Goal: Check status: Check status

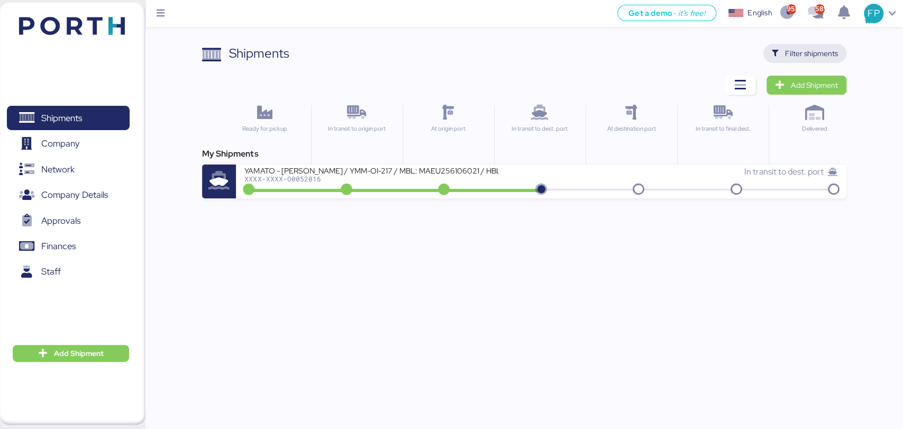
click at [777, 50] on icon "button" at bounding box center [775, 53] width 7 height 7
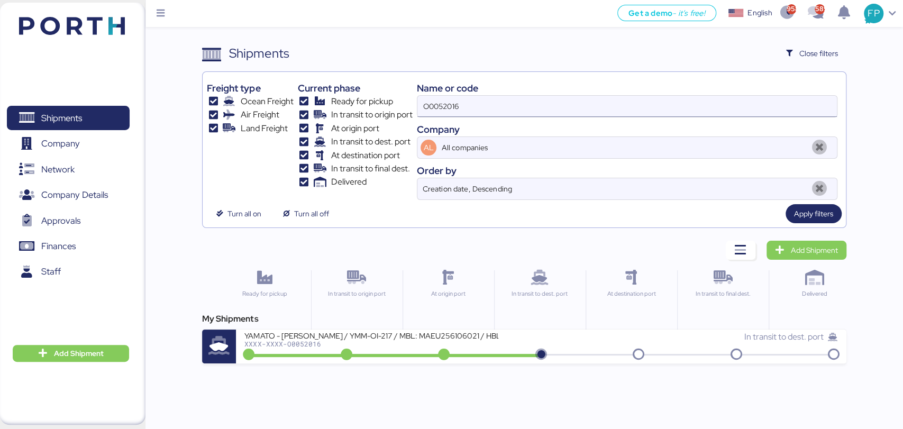
click at [436, 109] on input "O0052016" at bounding box center [626, 106] width 419 height 21
paste input "1712"
type input "O0051712"
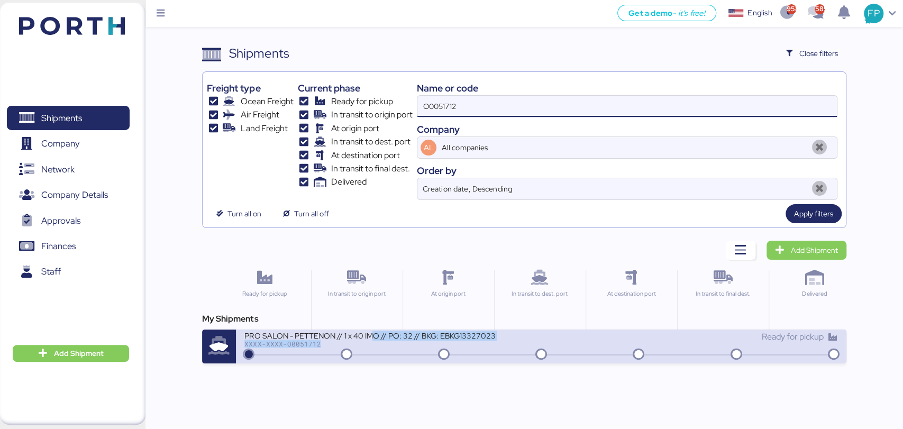
click at [372, 339] on div "PRO SALON - PETTENON // 1 x 40 IMO // PO: 32 // BKG: EBKG13327023 XXXX-XXXX-O00…" at bounding box center [371, 339] width 254 height 17
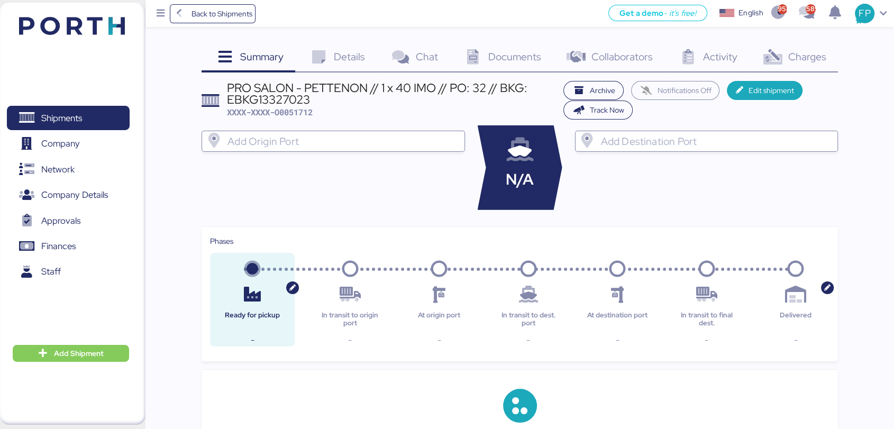
click at [807, 66] on div "Charges 0" at bounding box center [793, 58] width 88 height 29
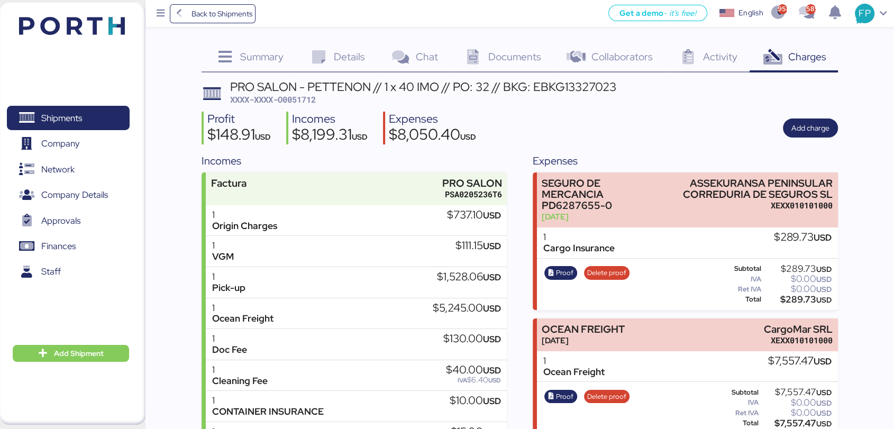
click at [293, 98] on span "XXXX-XXXX-O0051712" at bounding box center [273, 99] width 86 height 11
copy span "O0051712"
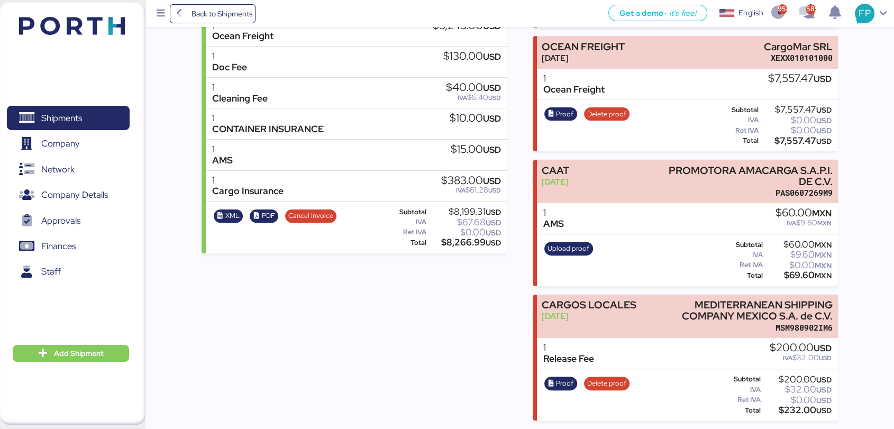
scroll to position [187, 0]
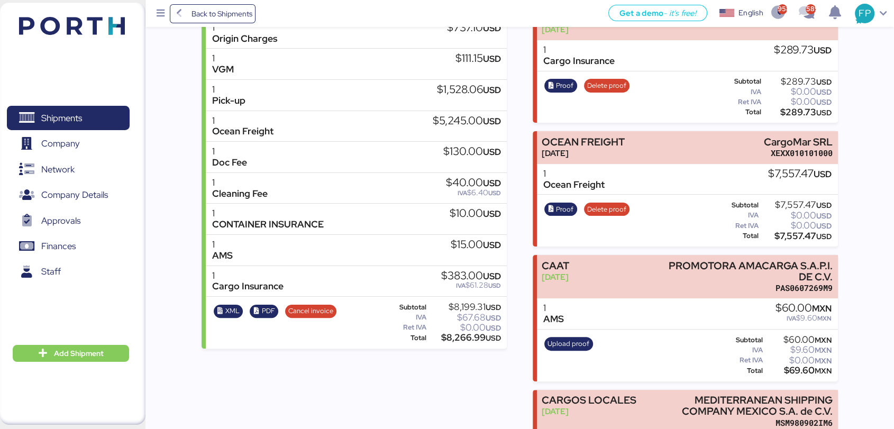
click at [793, 240] on div "$7,557.47 USD" at bounding box center [795, 236] width 71 height 8
copy div "7,557.47"
drag, startPoint x: 767, startPoint y: 142, endPoint x: 846, endPoint y: 147, distance: 79.0
click at [845, 148] on div "Summary 0 Details 0 Chat 0 Documents 0 Collaborators 0 Activity 0 Charges 0 PRO…" at bounding box center [447, 164] width 894 height 703
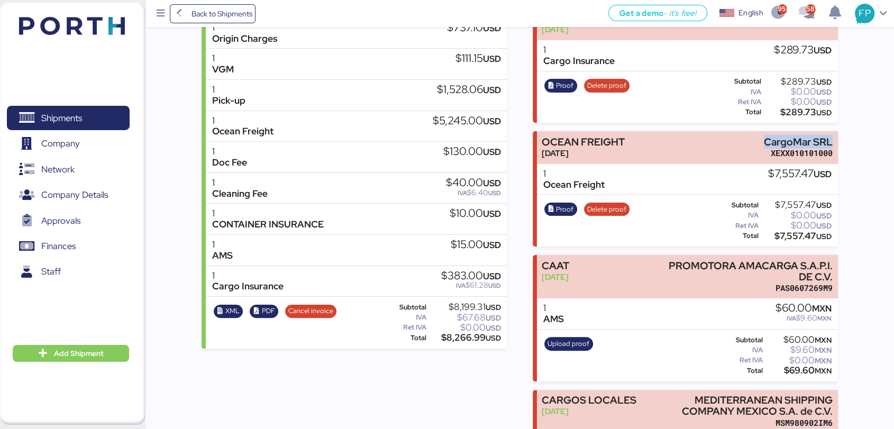
copy div "CargoMar SRL"
click at [572, 206] on span "Proof" at bounding box center [564, 210] width 17 height 12
click at [74, 115] on span "Shipments" at bounding box center [61, 118] width 41 height 15
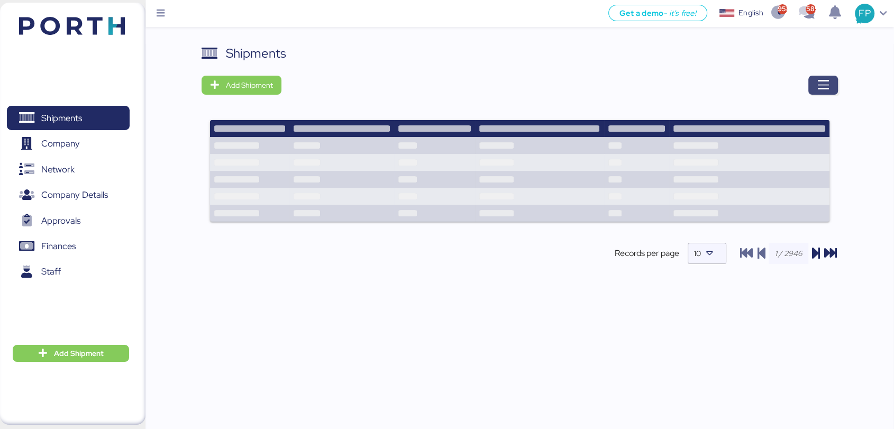
click at [822, 84] on icon "button" at bounding box center [822, 85] width 13 height 13
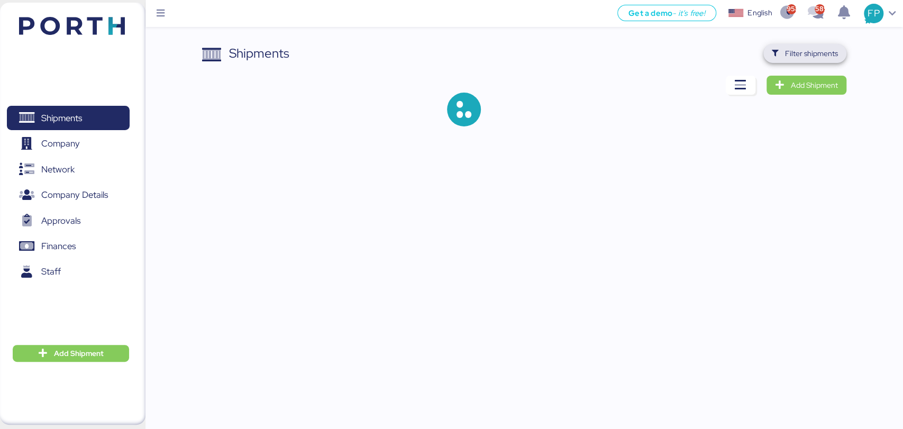
click at [805, 54] on span "Filter shipments" at bounding box center [811, 53] width 53 height 13
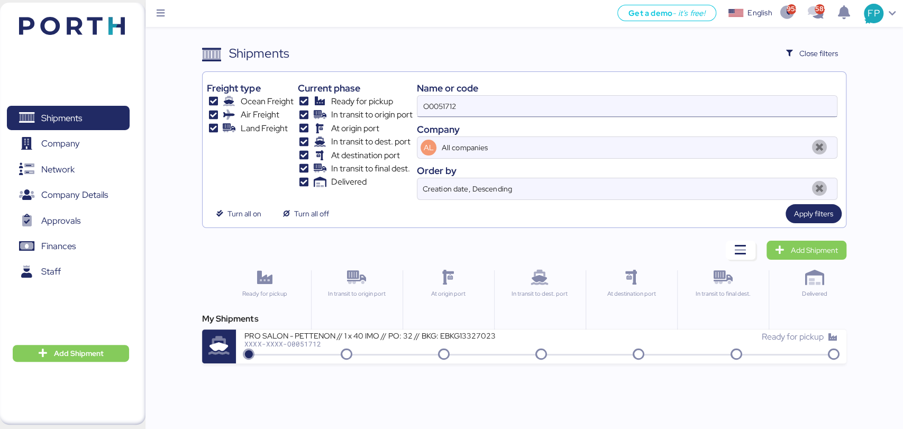
click at [454, 109] on input "O0051712" at bounding box center [626, 106] width 419 height 21
paste input "1"
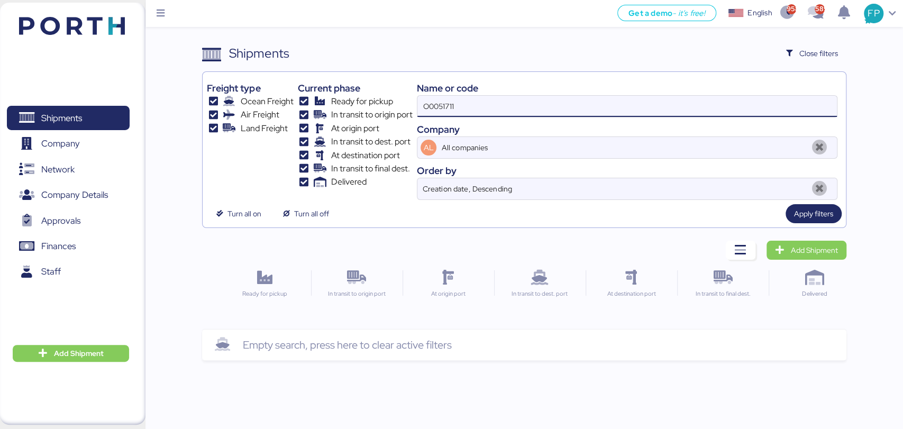
type input "O0051711"
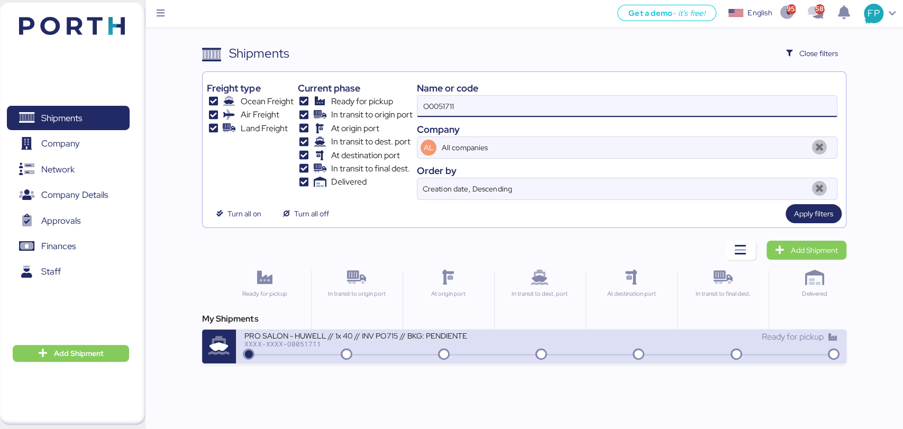
click at [387, 356] on div "PRO SALON - HUWELL // 1x 40 // INV PO715 // BKG: PENDIENTE XXXX-XXXX-O0051711 R…" at bounding box center [541, 346] width 610 height 34
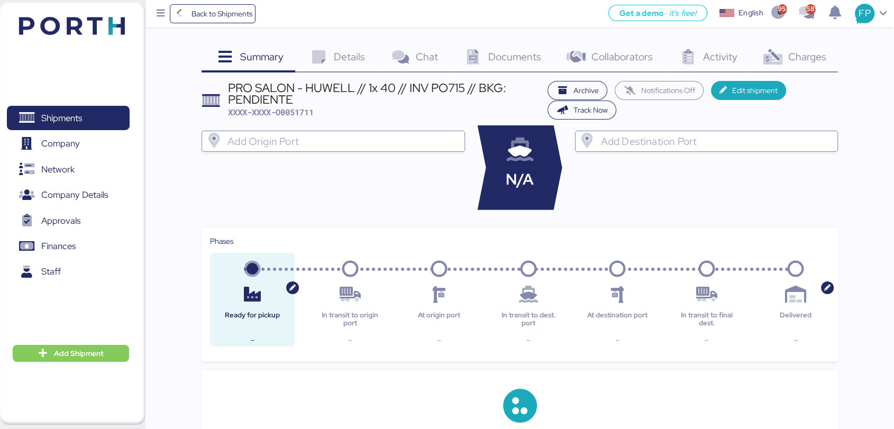
click at [820, 58] on span "Charges" at bounding box center [806, 57] width 38 height 14
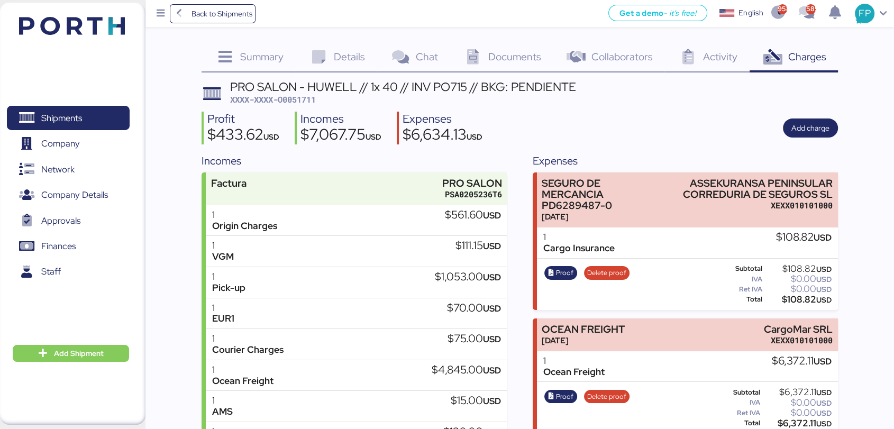
click at [303, 102] on span "XXXX-XXXX-O0051711" at bounding box center [273, 99] width 86 height 11
copy span "O0051711"
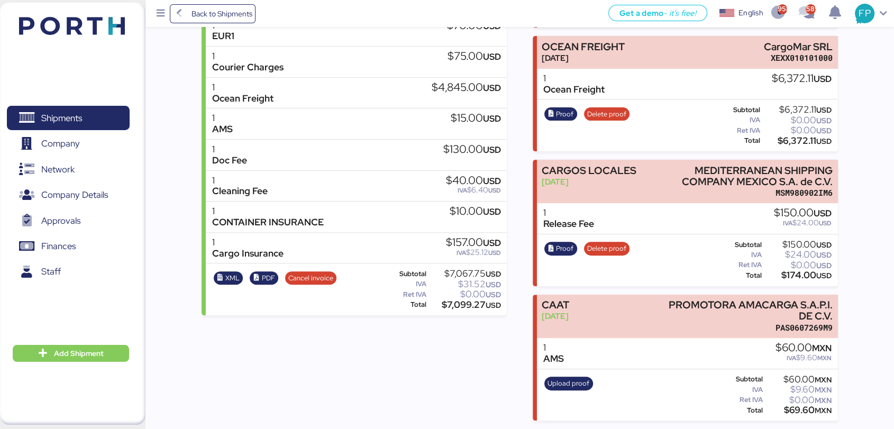
scroll to position [288, 0]
click at [799, 140] on div "$6,372.11 USD" at bounding box center [796, 141] width 70 height 8
copy div "6,372.11"
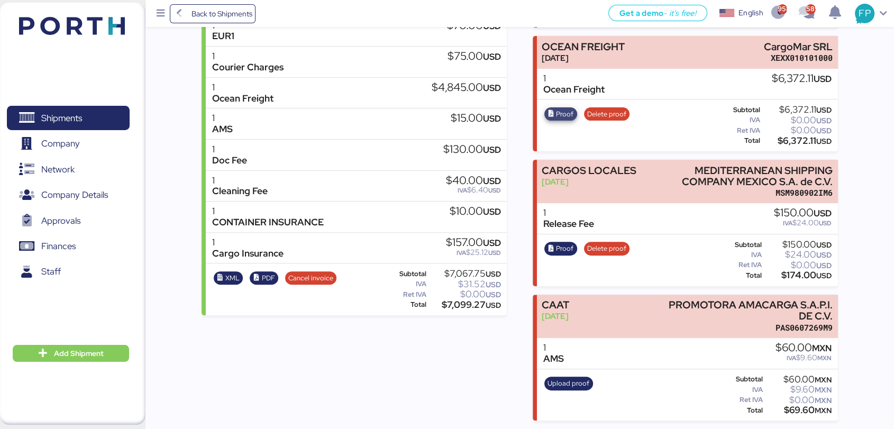
click at [557, 108] on span "Proof" at bounding box center [564, 114] width 17 height 12
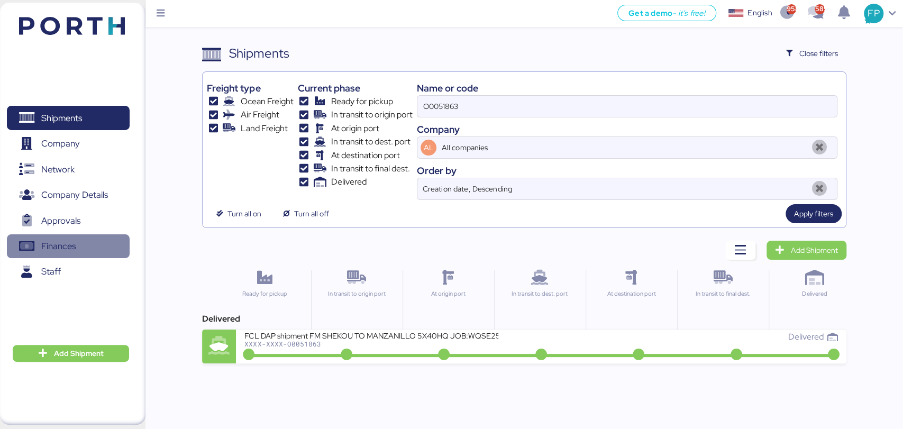
click at [61, 238] on span "Finances" at bounding box center [68, 245] width 114 height 15
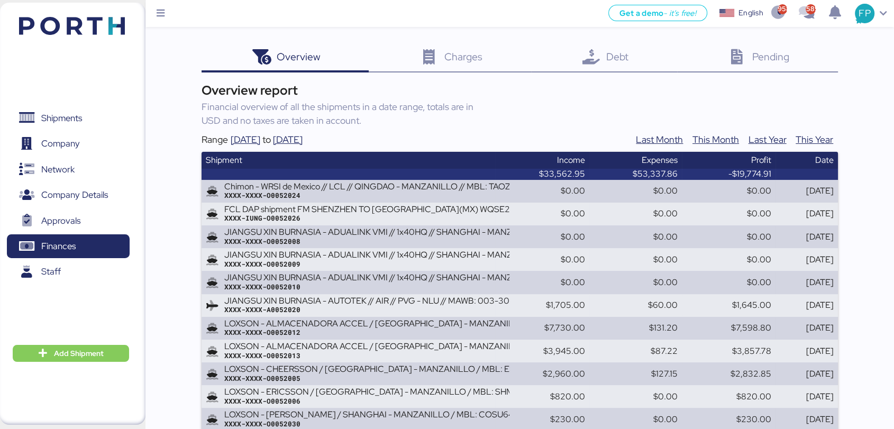
click at [770, 60] on span "Pending" at bounding box center [770, 57] width 37 height 14
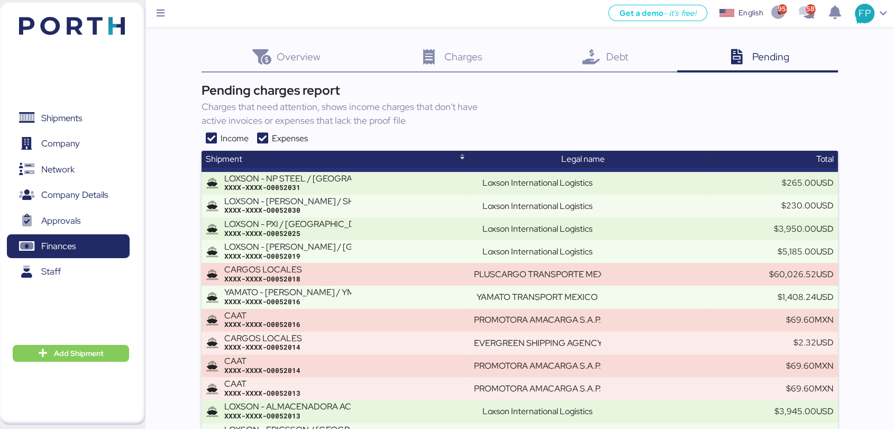
click at [262, 132] on icon at bounding box center [262, 138] width 19 height 13
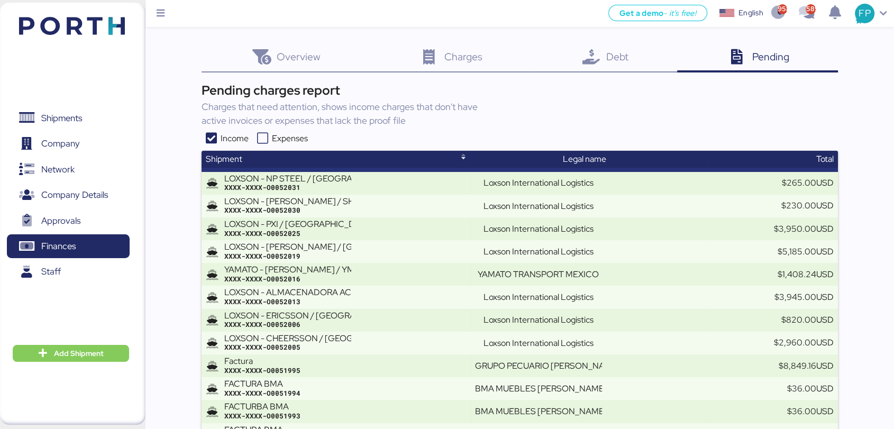
click at [268, 140] on icon at bounding box center [262, 138] width 19 height 13
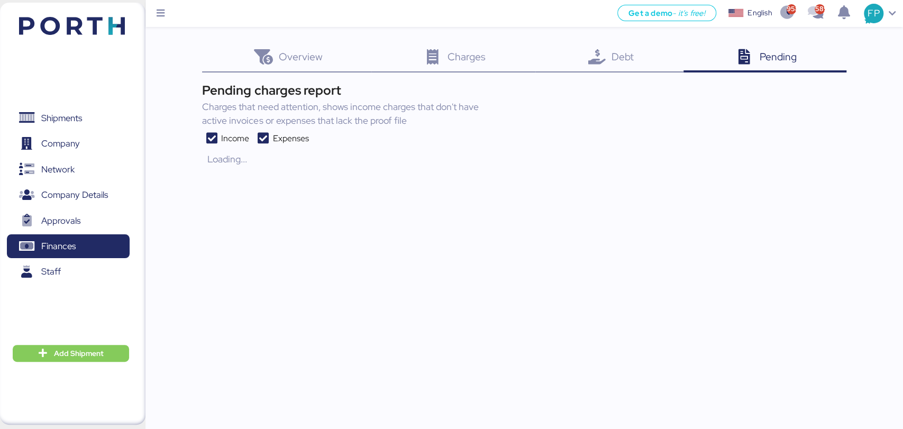
click at [210, 135] on icon at bounding box center [211, 138] width 19 height 13
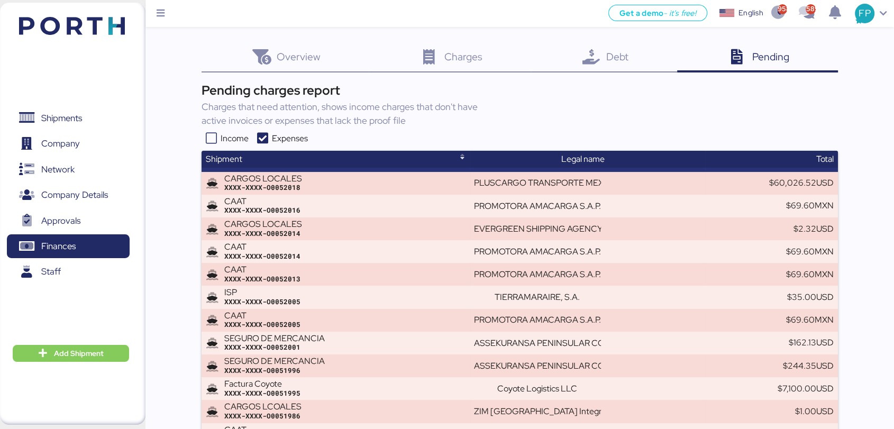
click at [209, 136] on icon at bounding box center [210, 138] width 19 height 13
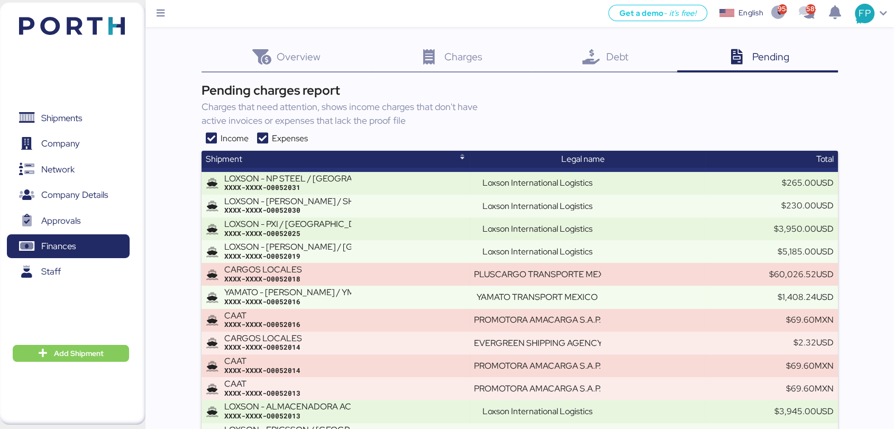
click at [212, 140] on icon at bounding box center [210, 138] width 19 height 13
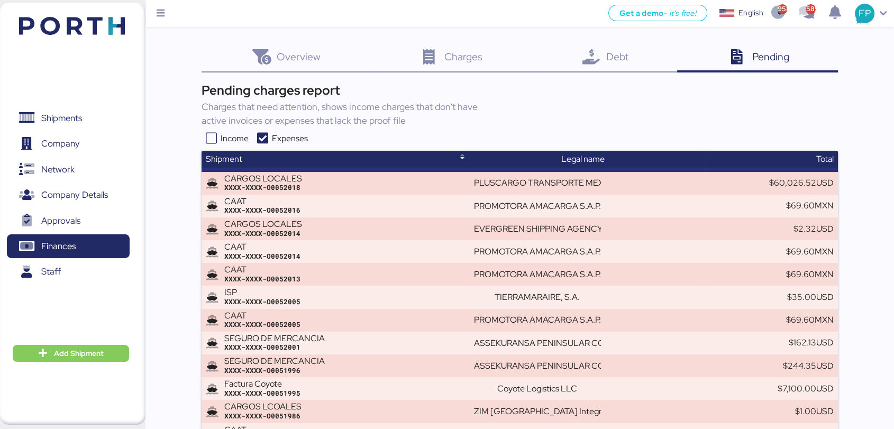
click at [584, 62] on icon at bounding box center [590, 57] width 23 height 15
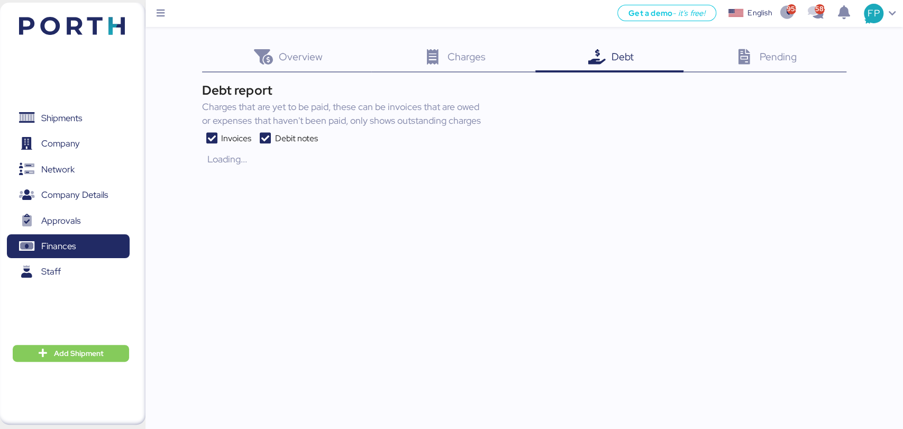
click at [265, 132] on icon at bounding box center [264, 138] width 19 height 13
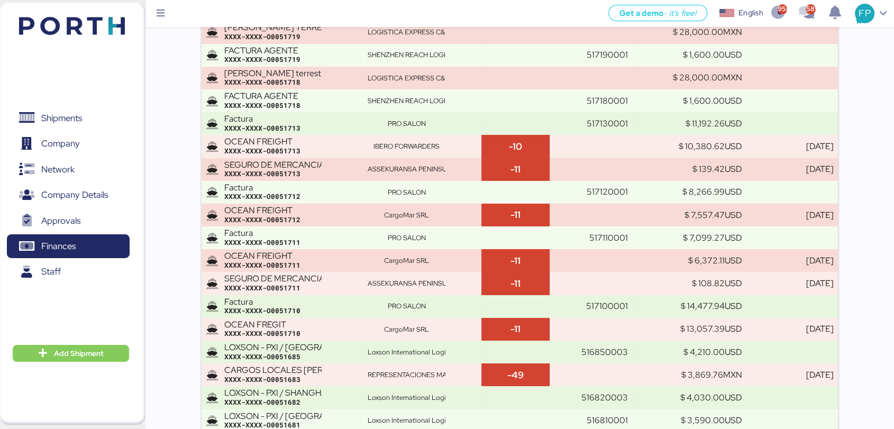
scroll to position [5038, 0]
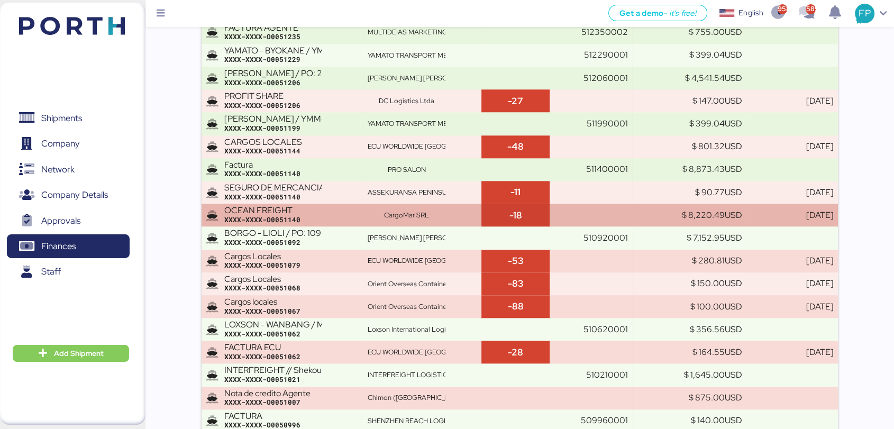
click at [473, 210] on div "CargoMar SRL" at bounding box center [422, 215] width 109 height 10
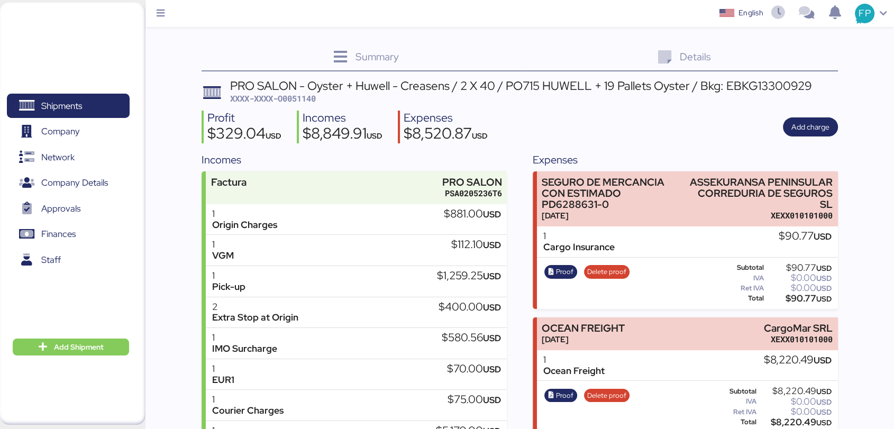
click at [298, 100] on span "XXXX-XXXX-O0051140" at bounding box center [273, 98] width 86 height 11
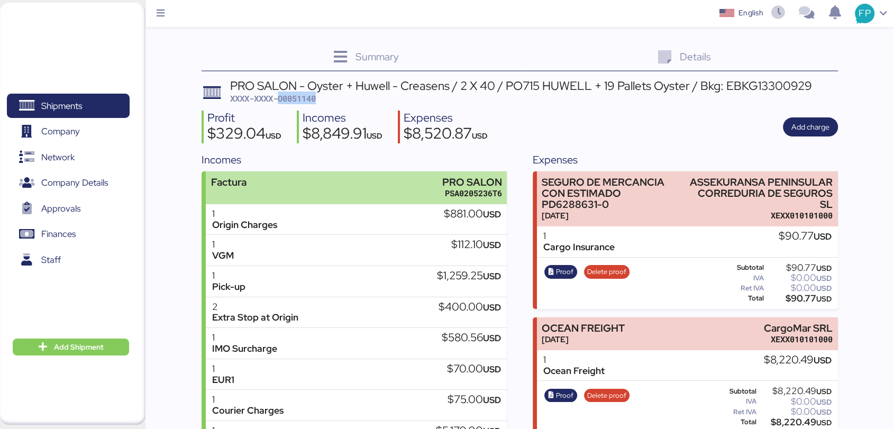
copy span "O0051140"
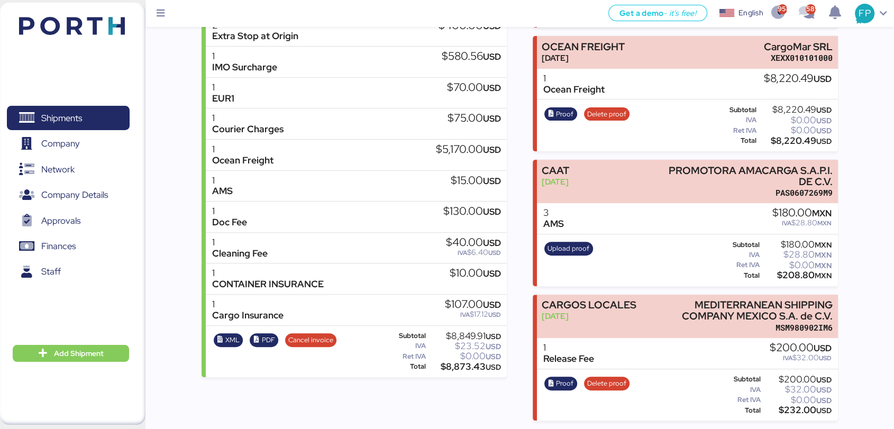
scroll to position [198, 0]
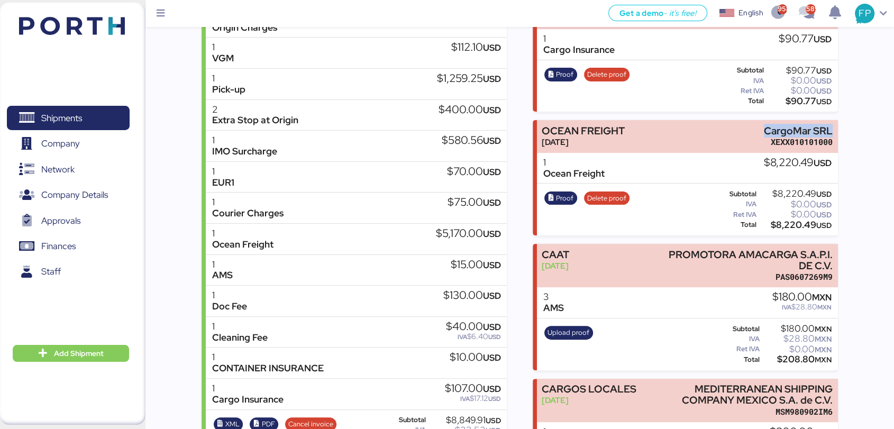
drag, startPoint x: 760, startPoint y: 131, endPoint x: 850, endPoint y: 127, distance: 90.0
click at [850, 127] on div "Summary 0 Details 0 Chat 0 Documents 0 Collaborators 0 Activity 0 Charges 0 PRO…" at bounding box center [447, 153] width 894 height 703
copy div "CargoMar SRL"
click at [790, 227] on div "$8,220.49 USD" at bounding box center [794, 225] width 73 height 8
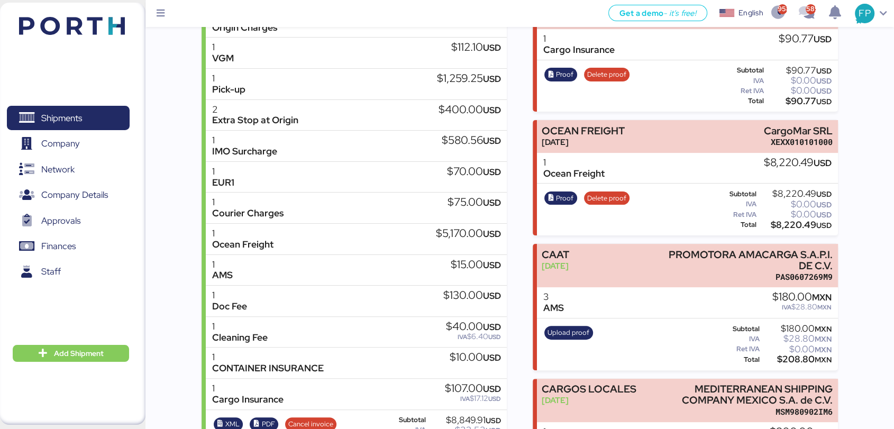
copy div "8,220.49"
click at [76, 136] on span "Company" at bounding box center [68, 143] width 114 height 15
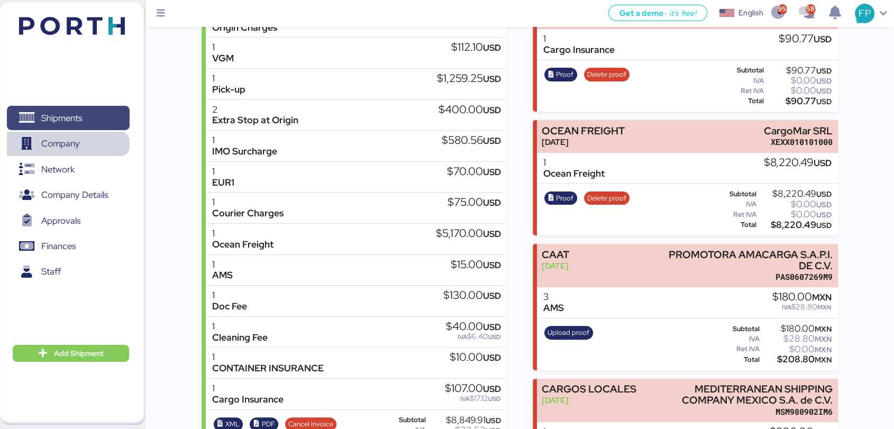
click at [89, 124] on span "Shipments" at bounding box center [68, 118] width 114 height 15
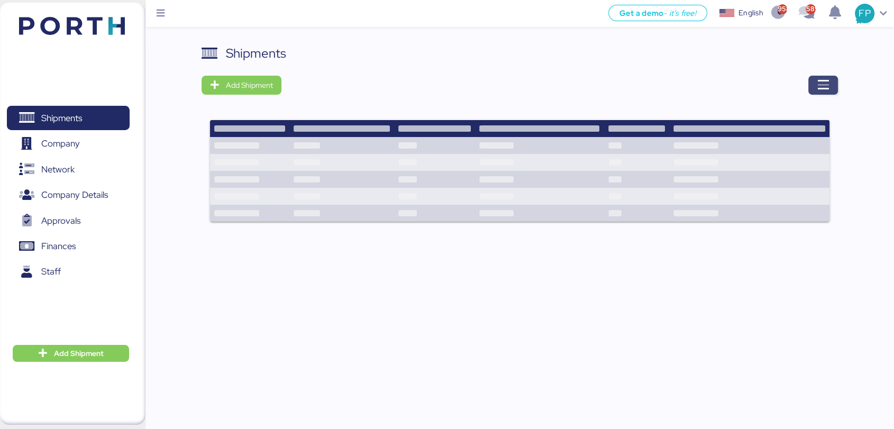
click at [825, 86] on icon "button" at bounding box center [822, 85] width 13 height 13
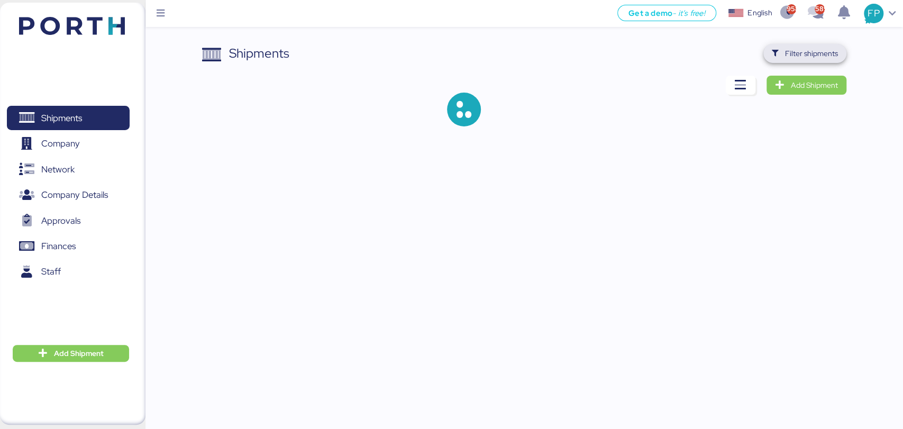
click at [800, 55] on span "Filter shipments" at bounding box center [811, 53] width 53 height 13
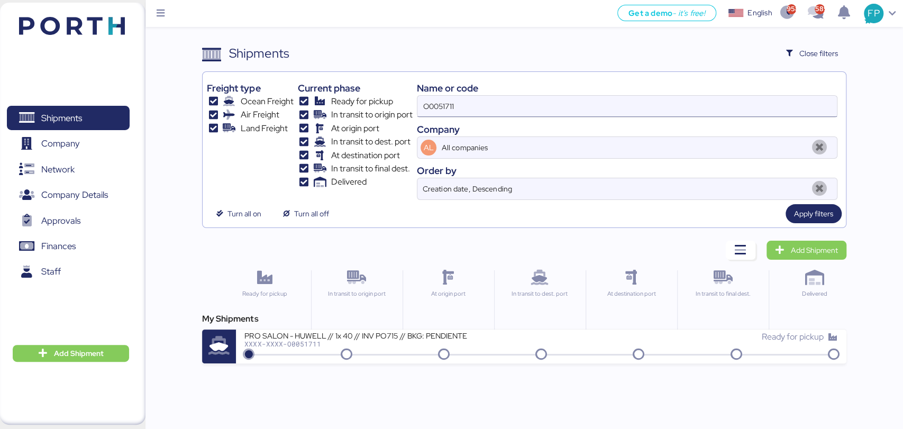
click at [435, 100] on input "O0051711" at bounding box center [626, 106] width 419 height 21
paste input "863"
type input "O0051863"
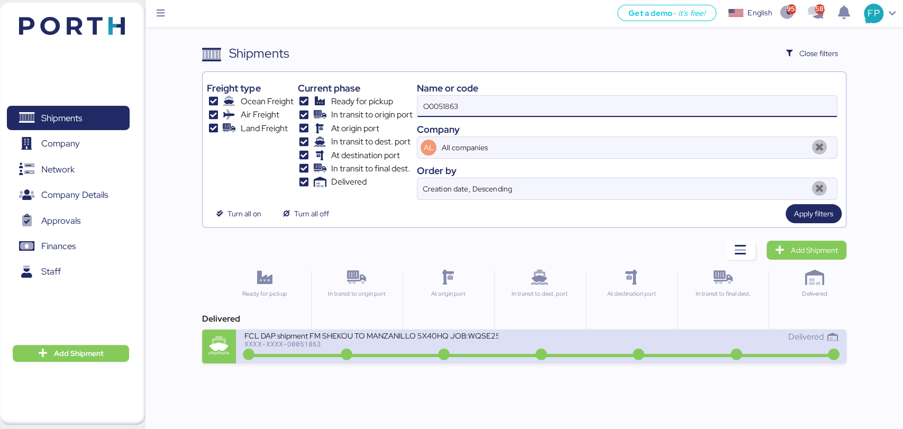
click at [391, 351] on div "FCL DAP shipment FM SHEKOU TO MANZANILLO 5X40HQ JOB:WQSE2506X35 XXXX-XXXX-O0051…" at bounding box center [392, 342] width 297 height 23
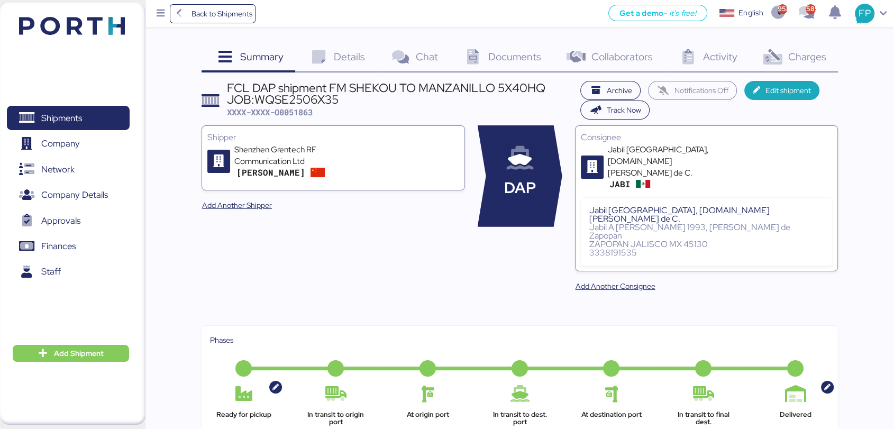
click at [798, 56] on span "Charges" at bounding box center [806, 57] width 38 height 14
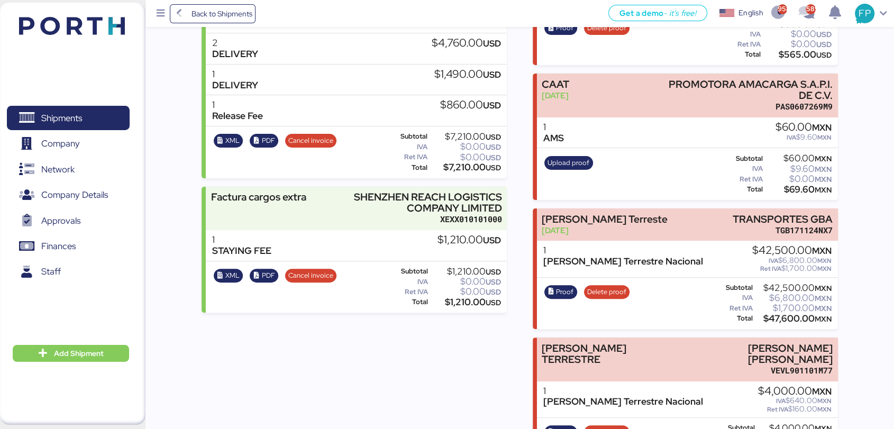
scroll to position [233, 0]
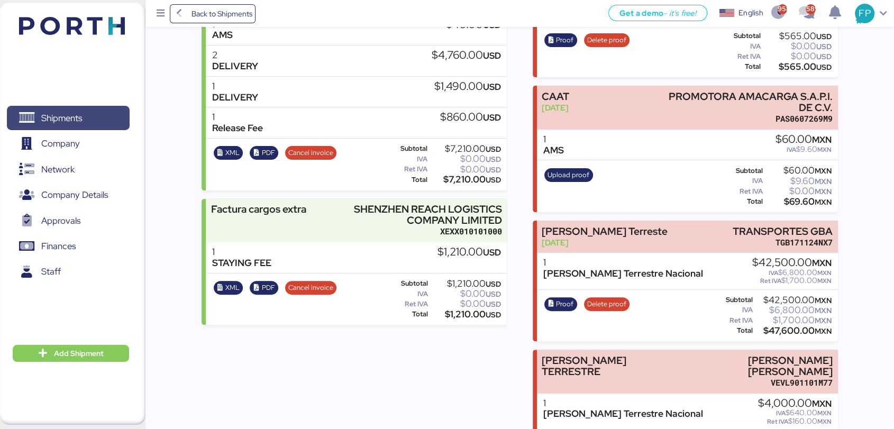
click at [108, 116] on span "Shipments" at bounding box center [68, 118] width 114 height 15
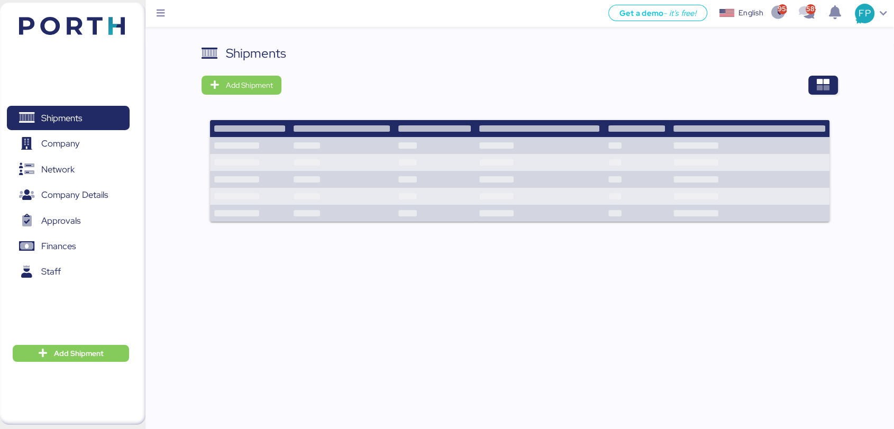
click at [835, 69] on div "Shipments Add Shipment" at bounding box center [519, 139] width 636 height 191
click at [833, 75] on div "Shipments Add Shipment" at bounding box center [519, 139] width 636 height 191
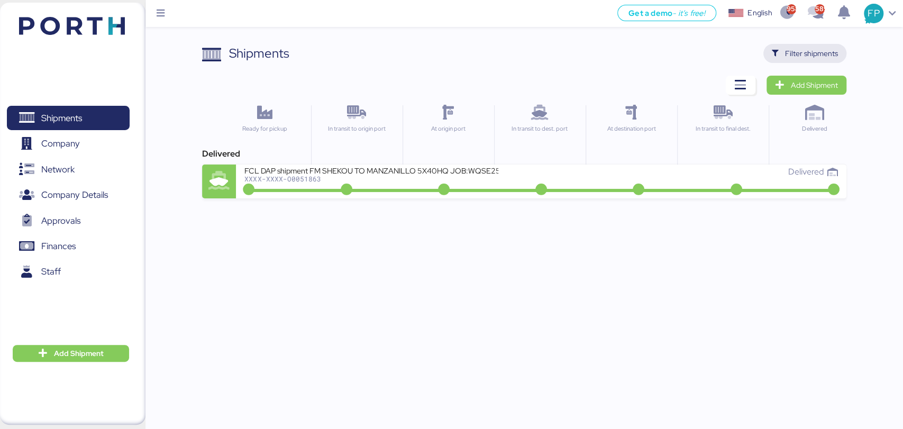
click at [774, 58] on span "Filter shipments" at bounding box center [805, 53] width 66 height 15
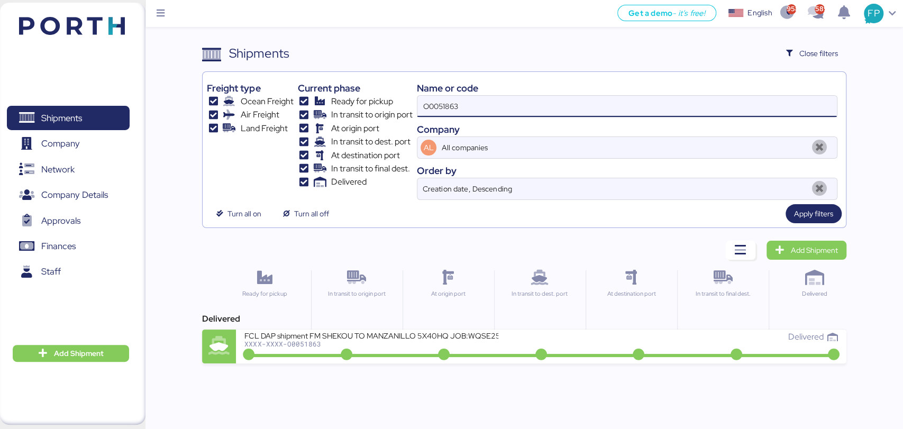
click at [459, 106] on input "O0051863" at bounding box center [626, 106] width 419 height 21
paste input "980"
type input "O0051980"
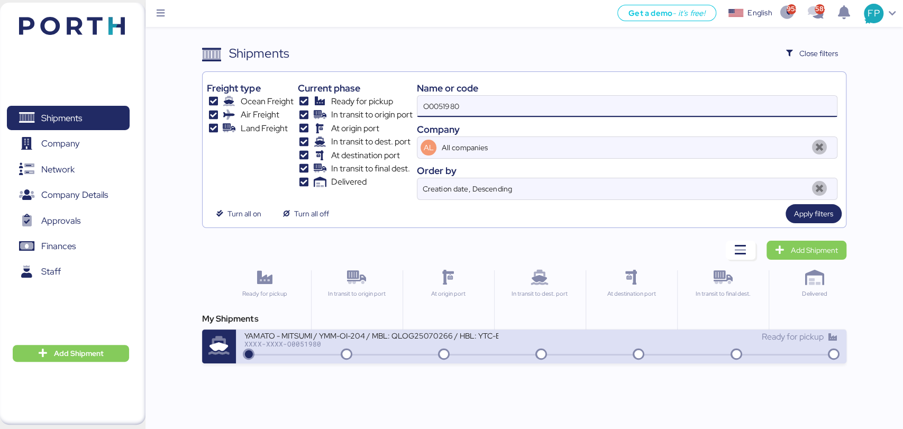
click at [334, 337] on div "YAMATO - MITSUMI / YMM-OI-204 / MBL: QLOG25070266 / HBL: YTC-BKK24218 / LCL" at bounding box center [371, 335] width 254 height 9
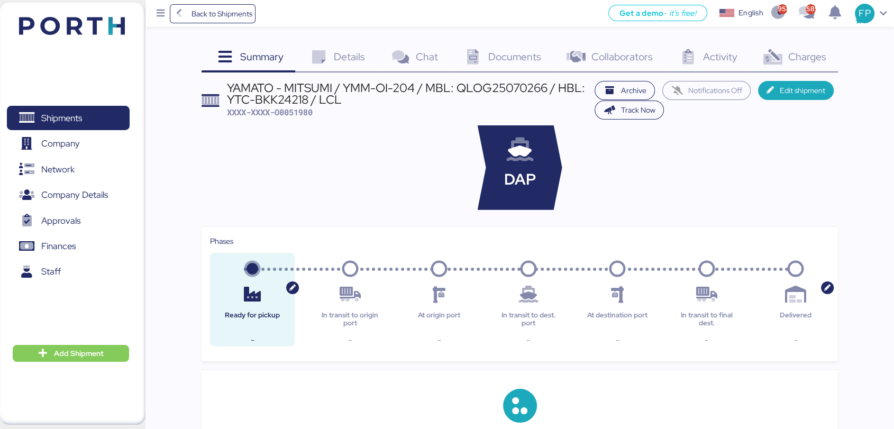
click at [781, 59] on icon at bounding box center [772, 57] width 23 height 15
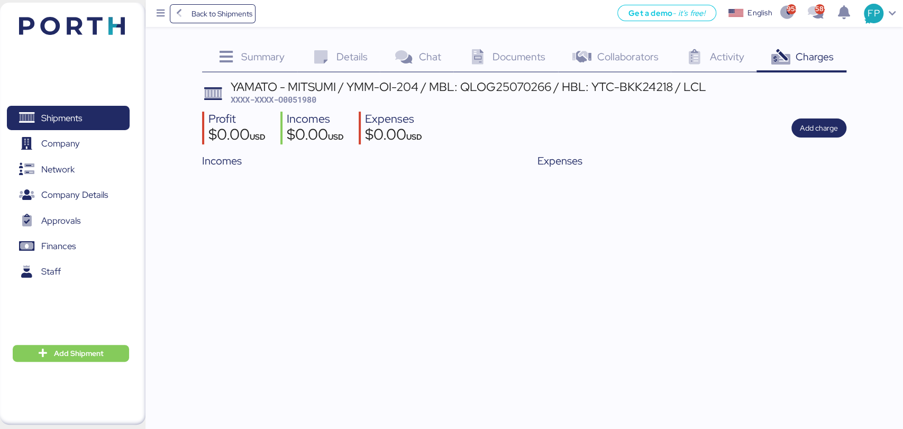
click at [288, 106] on div "YAMATO - MITSUMI / YMM-OI-204 / MBL: QLOG25070266 / HBL: YTC-BKK24218 / LCL XXX…" at bounding box center [524, 127] width 644 height 92
click at [297, 101] on span "XXXX-XXXX-O0051980" at bounding box center [274, 99] width 86 height 11
